Goal: Check status: Check status

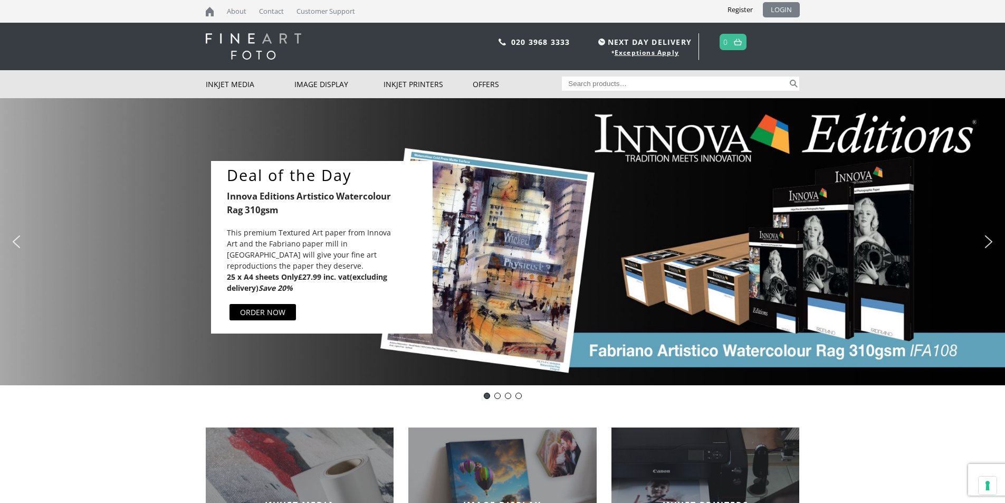
click at [779, 7] on link "LOGIN" at bounding box center [781, 9] width 37 height 15
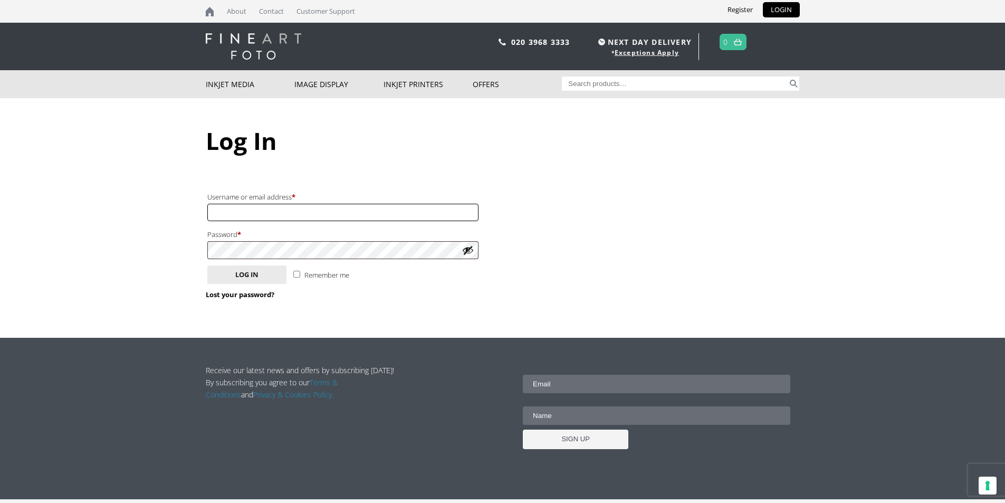
type input "[PERSON_NAME].[PERSON_NAME]"
click at [300, 275] on label "Remember me" at bounding box center [321, 273] width 56 height 16
click at [300, 275] on input "Remember me" at bounding box center [296, 274] width 7 height 7
checkbox input "true"
drag, startPoint x: 260, startPoint y: 277, endPoint x: 186, endPoint y: 266, distance: 74.6
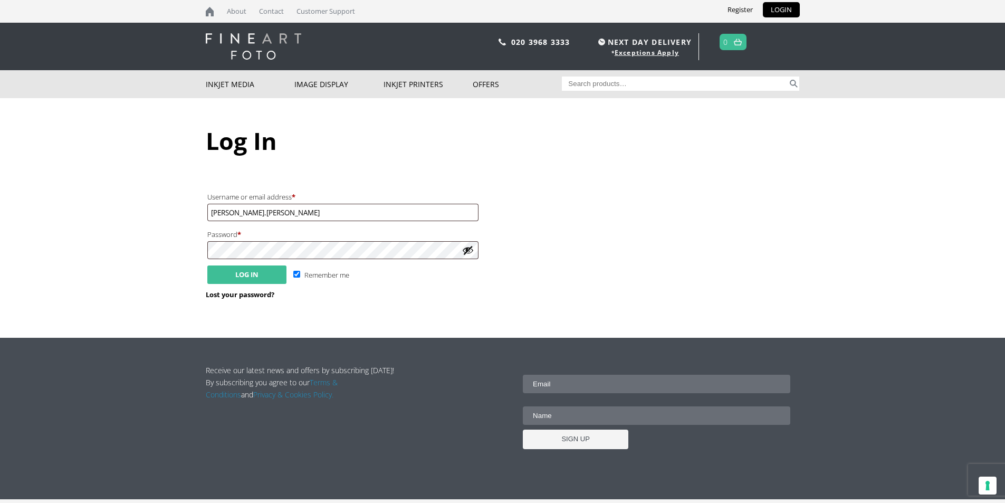
click at [259, 277] on button "Log in" at bounding box center [246, 274] width 79 height 18
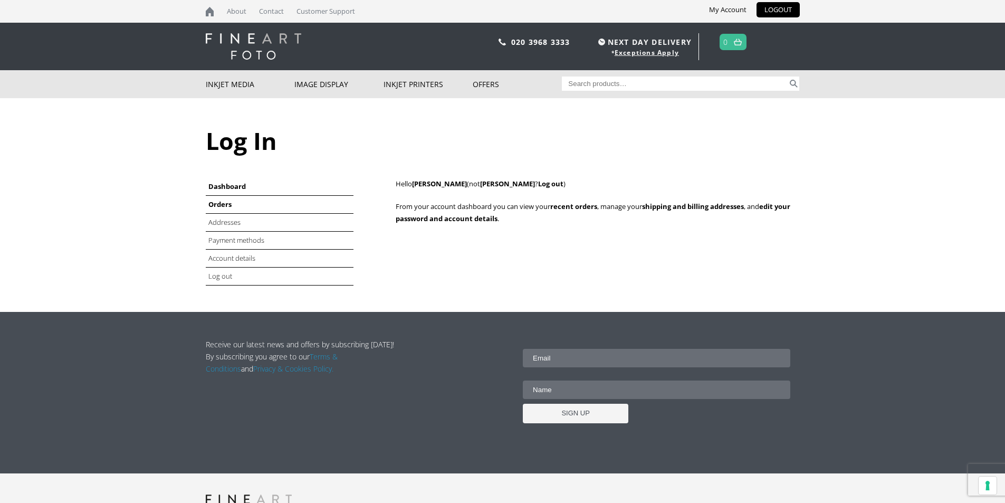
click at [220, 201] on link "Orders" at bounding box center [219, 203] width 23 height 9
